Goal: Information Seeking & Learning: Learn about a topic

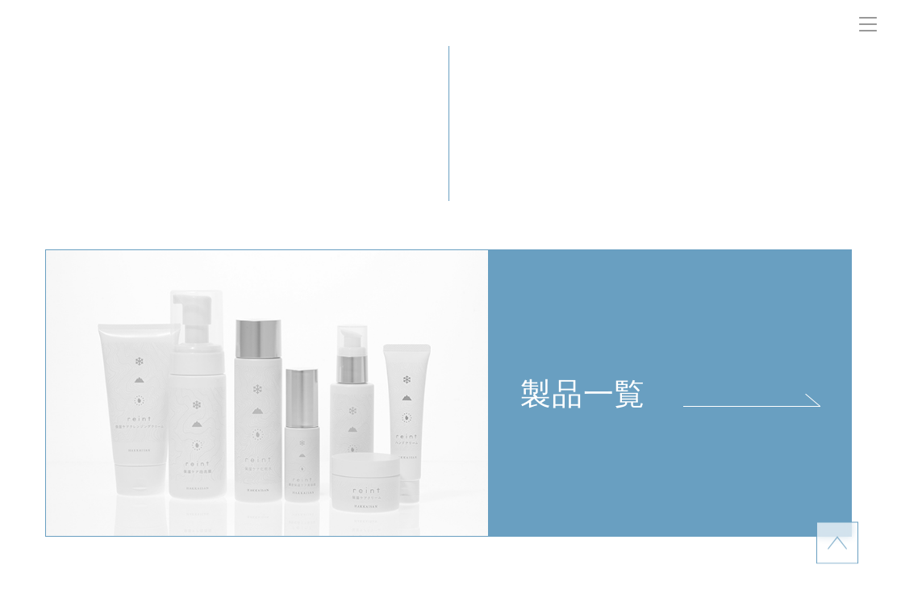
scroll to position [3149, 0]
click at [796, 407] on span at bounding box center [751, 406] width 137 height 1
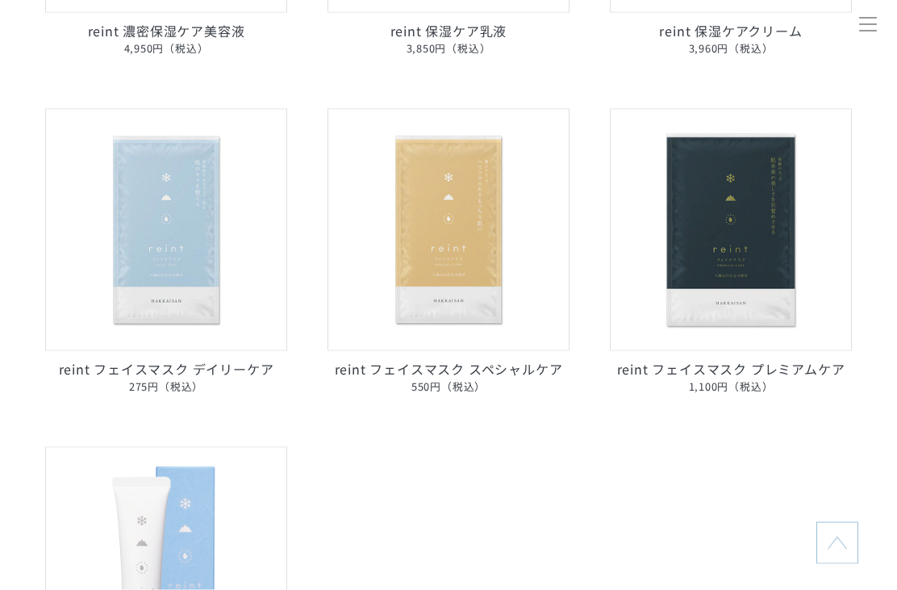
scroll to position [867, 0]
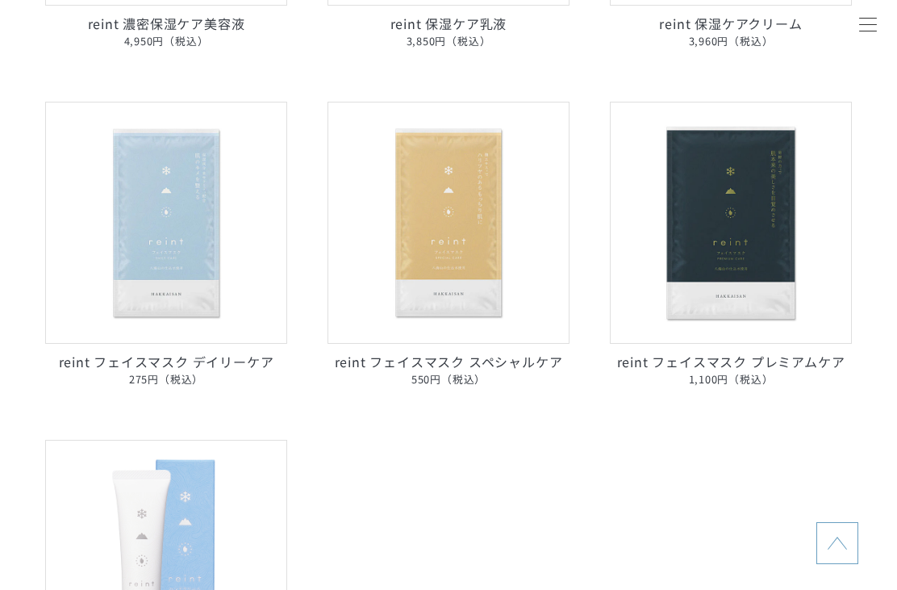
click at [186, 244] on img at bounding box center [166, 223] width 242 height 242
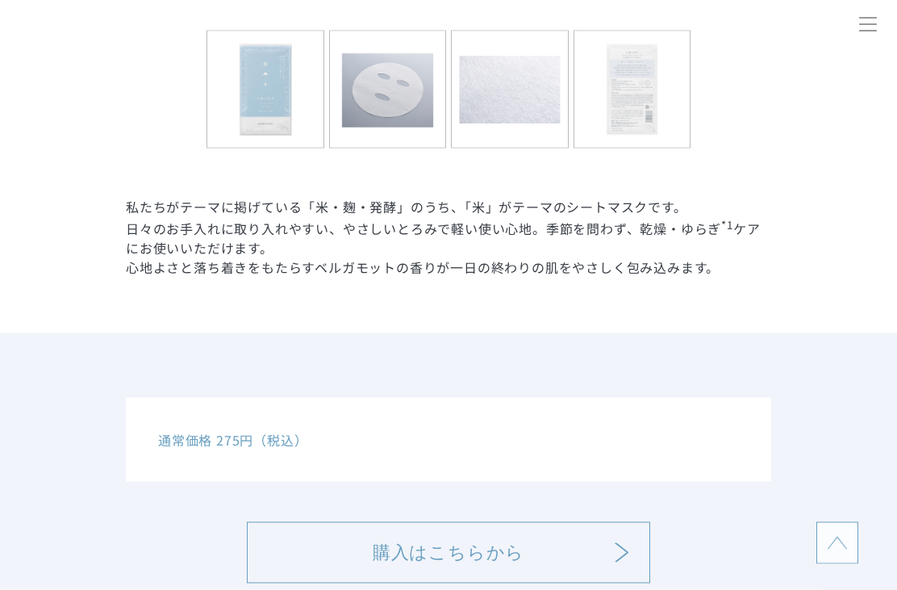
scroll to position [687, 0]
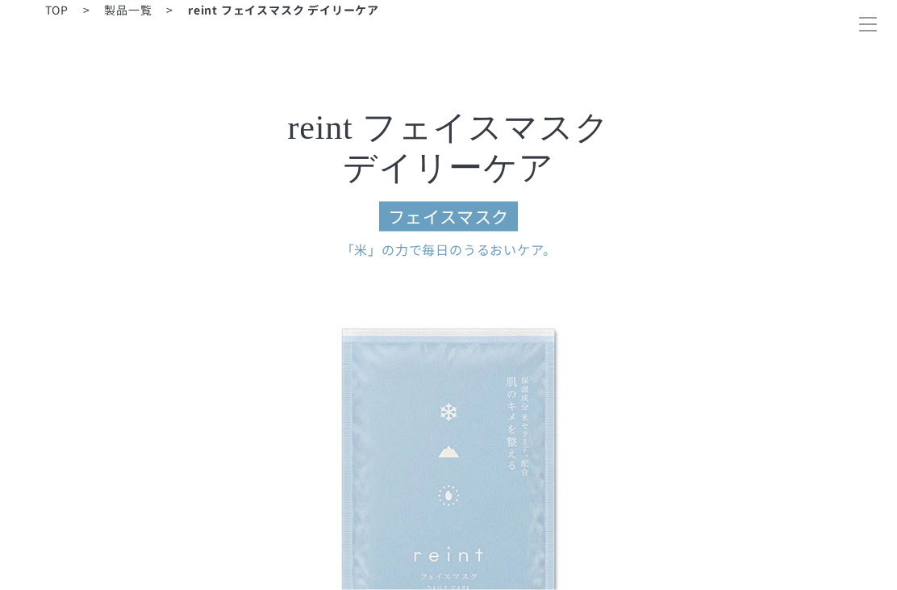
scroll to position [0, 0]
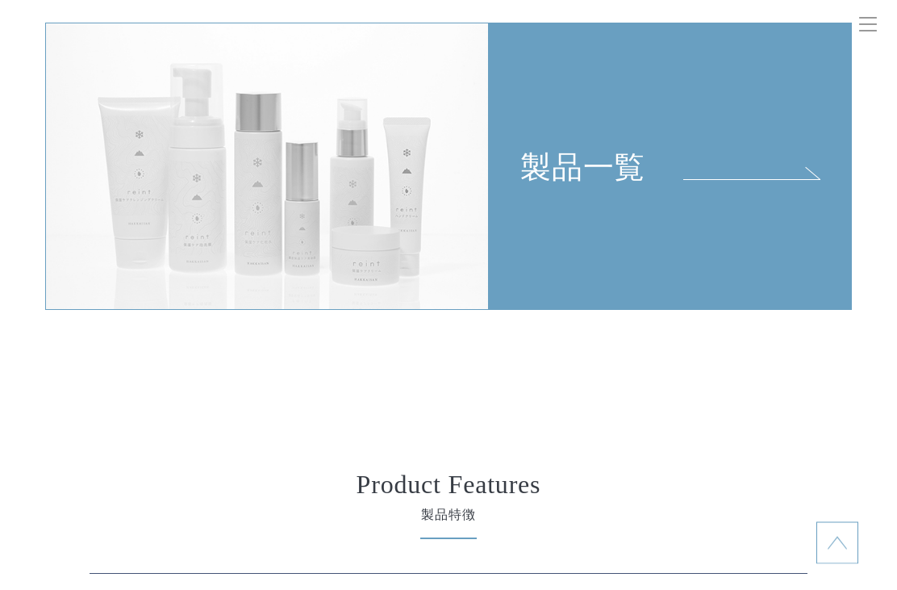
scroll to position [3341, 0]
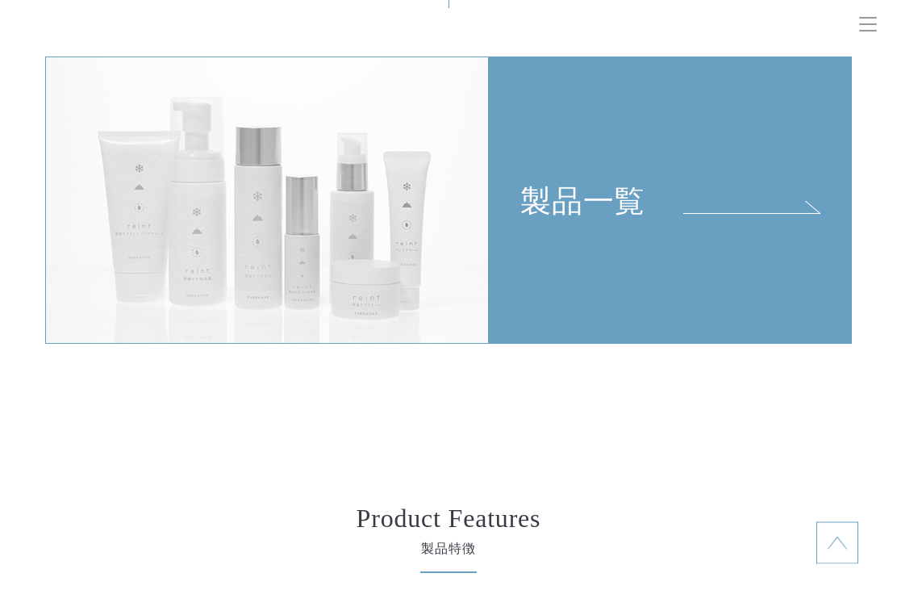
click at [767, 210] on div "製品一覧" at bounding box center [670, 139] width 361 height 163
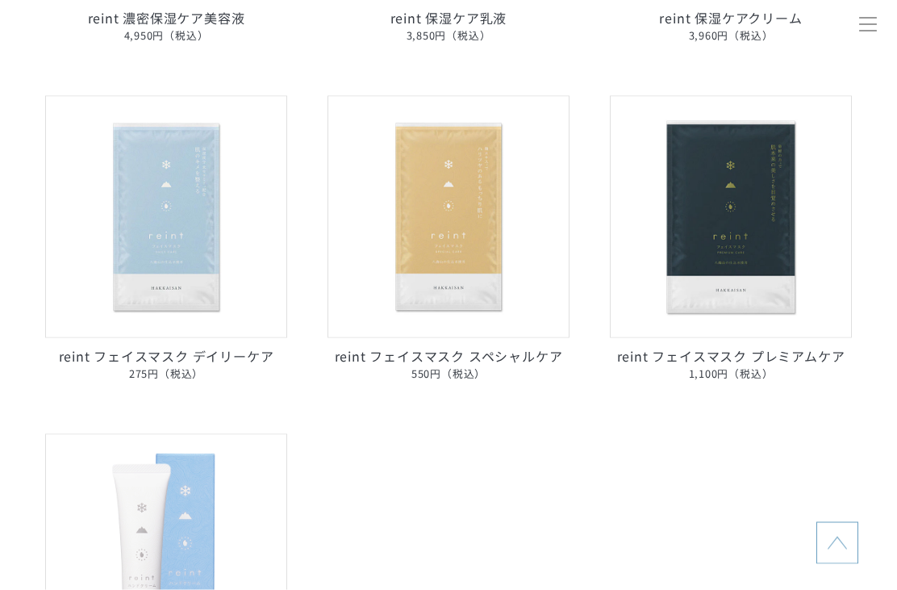
scroll to position [875, 0]
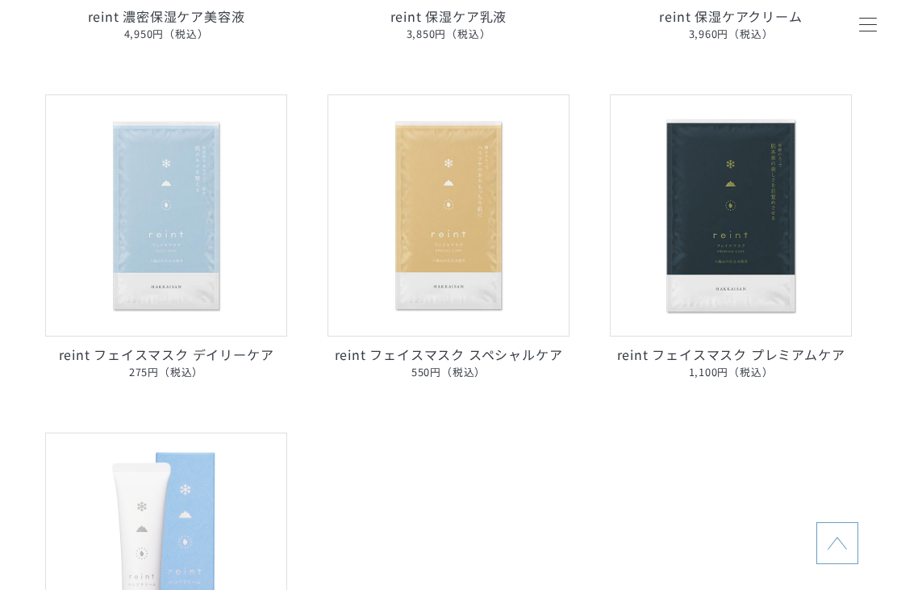
click at [457, 290] on img at bounding box center [449, 215] width 242 height 242
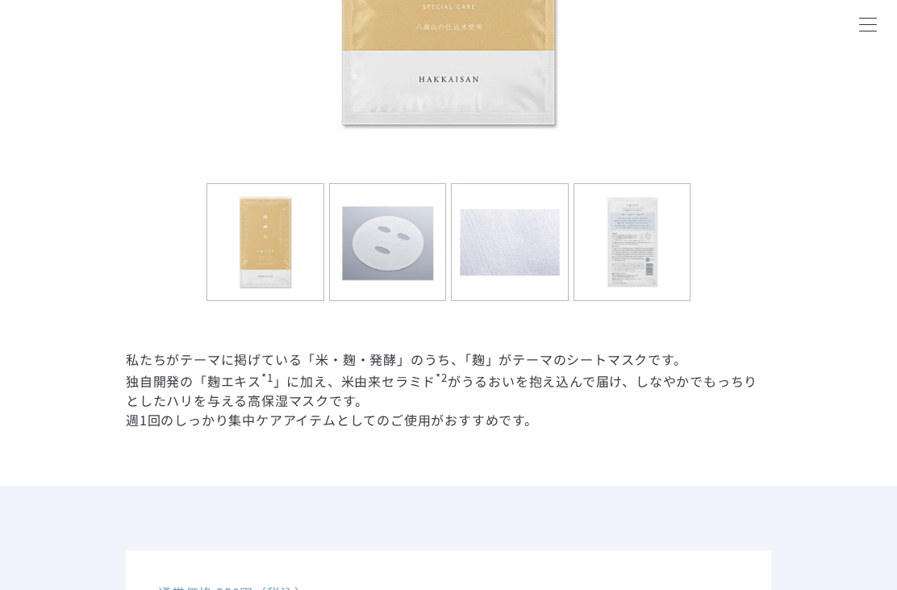
scroll to position [784, 0]
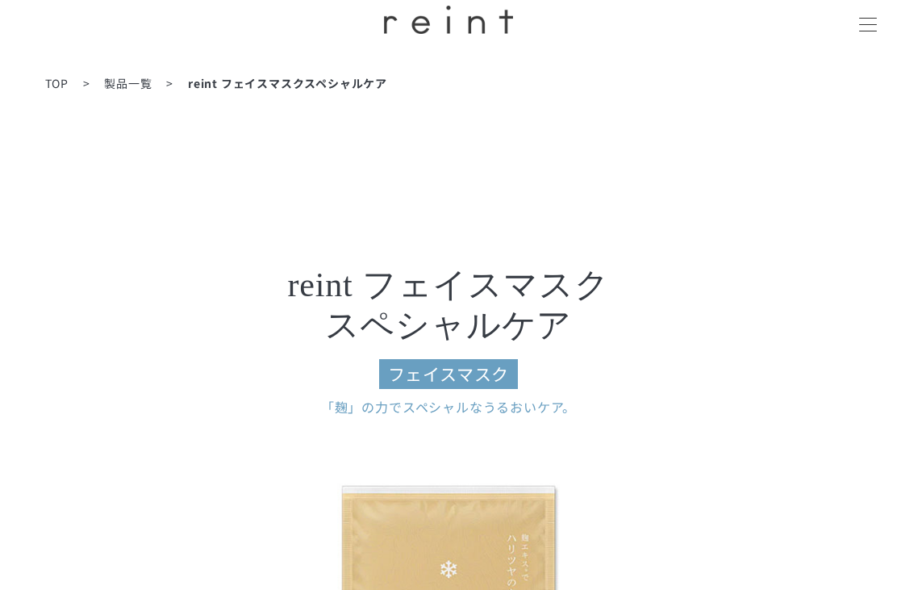
scroll to position [0, 0]
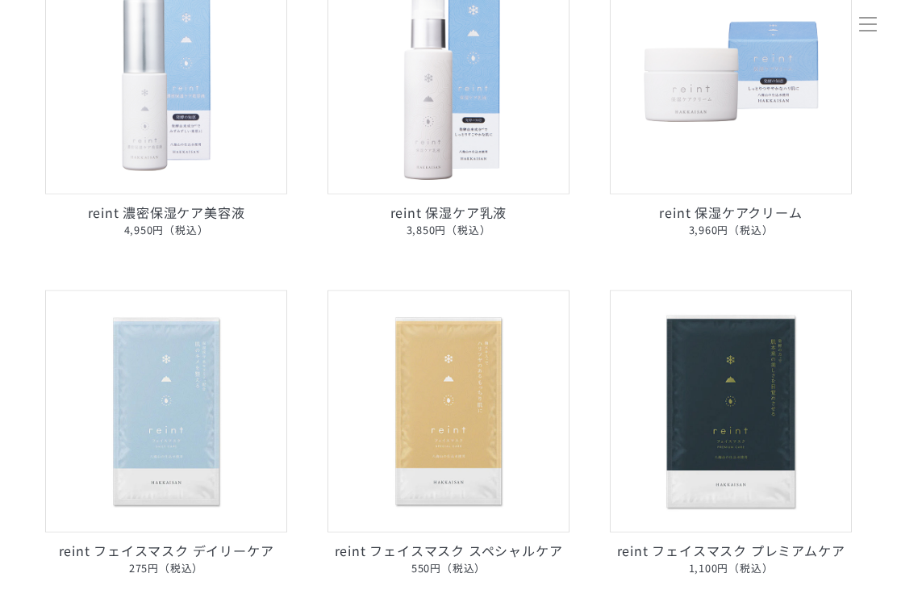
scroll to position [763, 0]
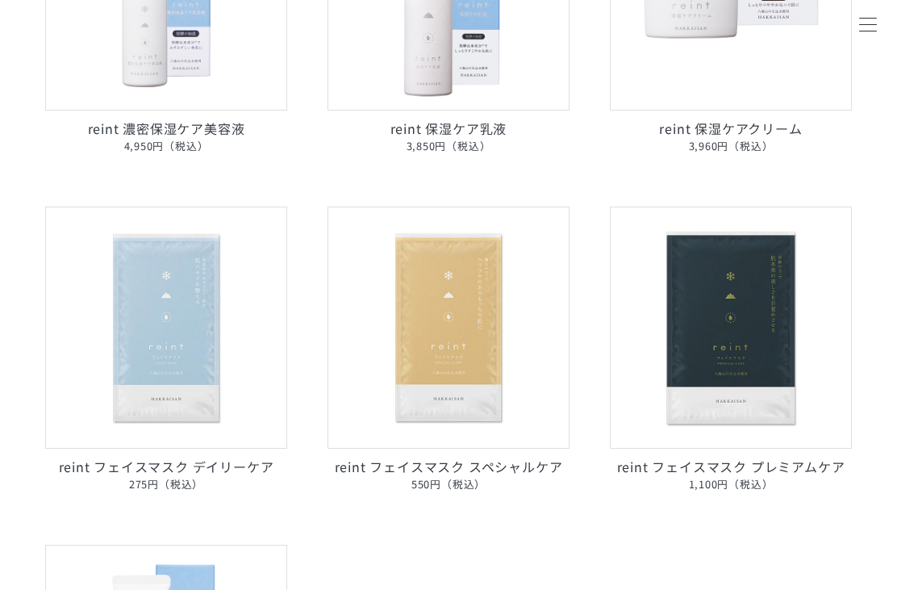
click at [755, 330] on img at bounding box center [731, 328] width 242 height 242
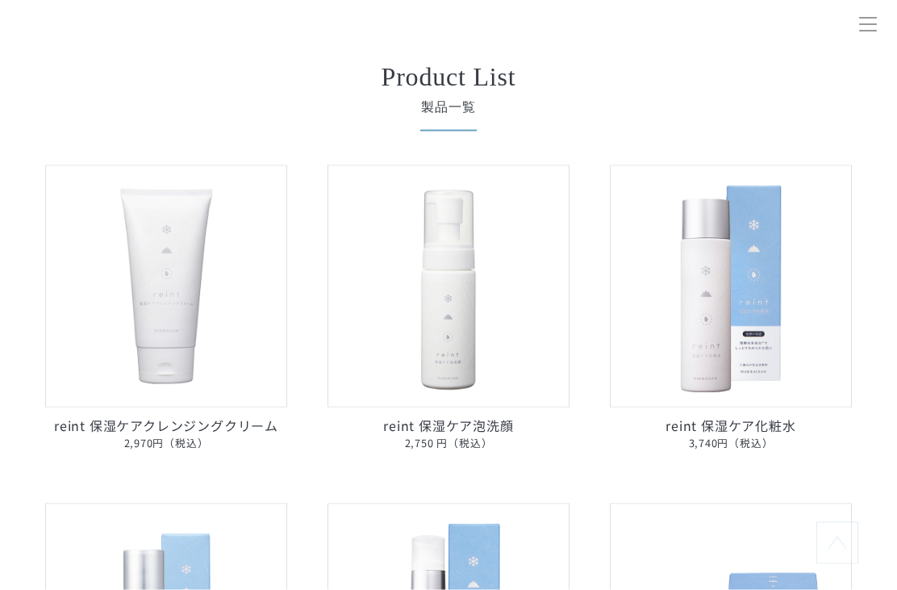
scroll to position [0, 0]
